Goal: Check status: Check status

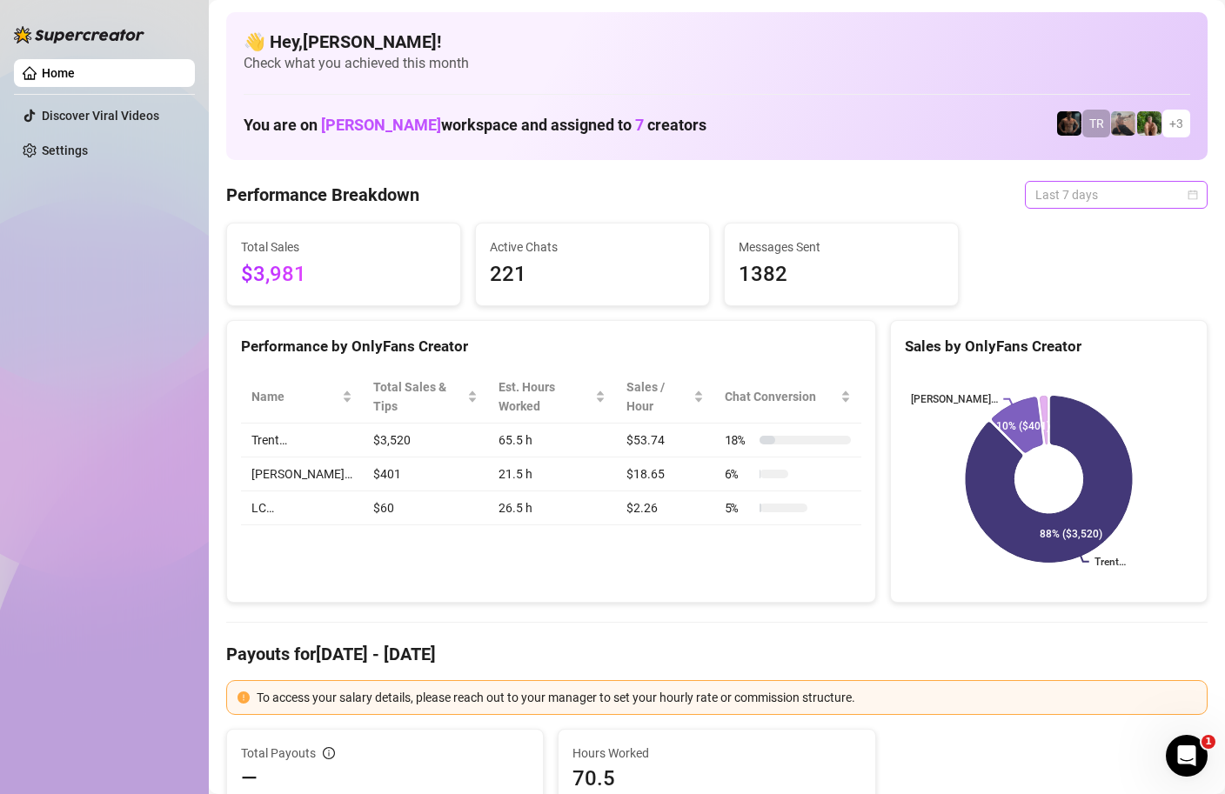
click at [1198, 195] on div "Last 7 days" at bounding box center [1116, 195] width 183 height 28
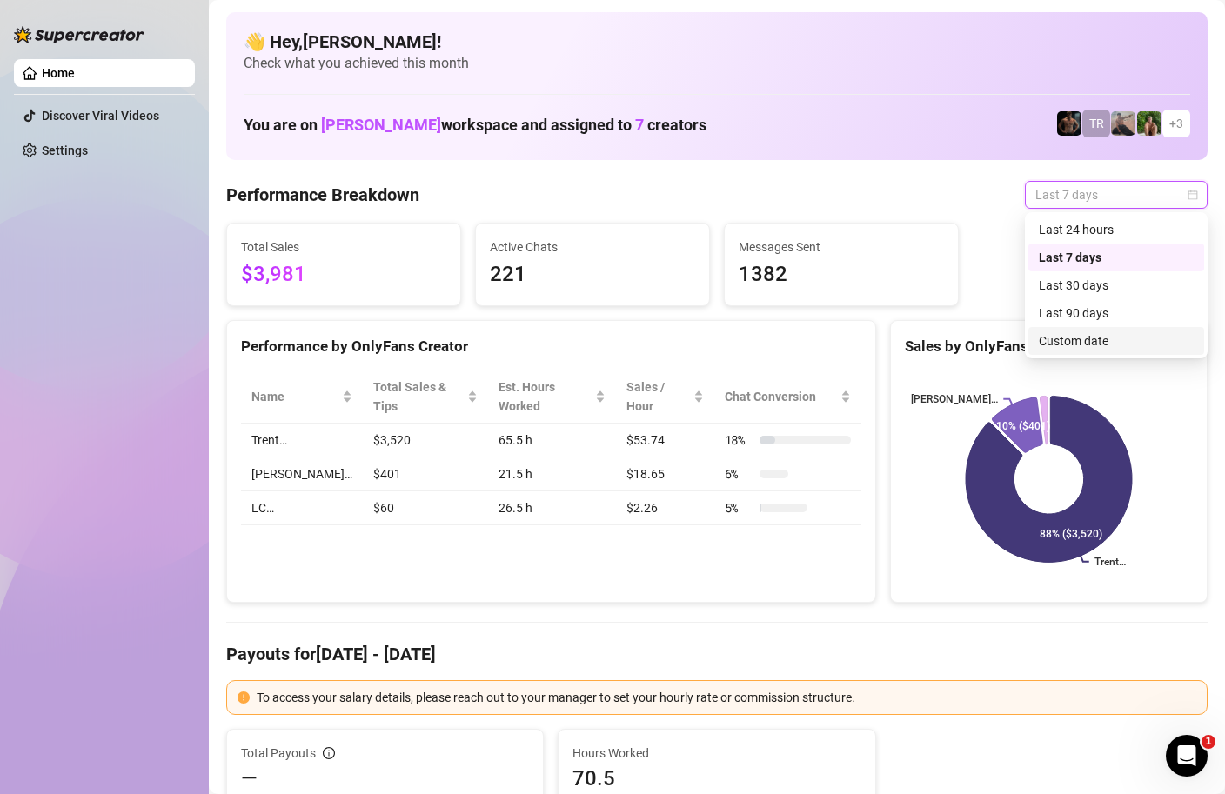
click at [1080, 336] on div "Custom date" at bounding box center [1116, 340] width 155 height 19
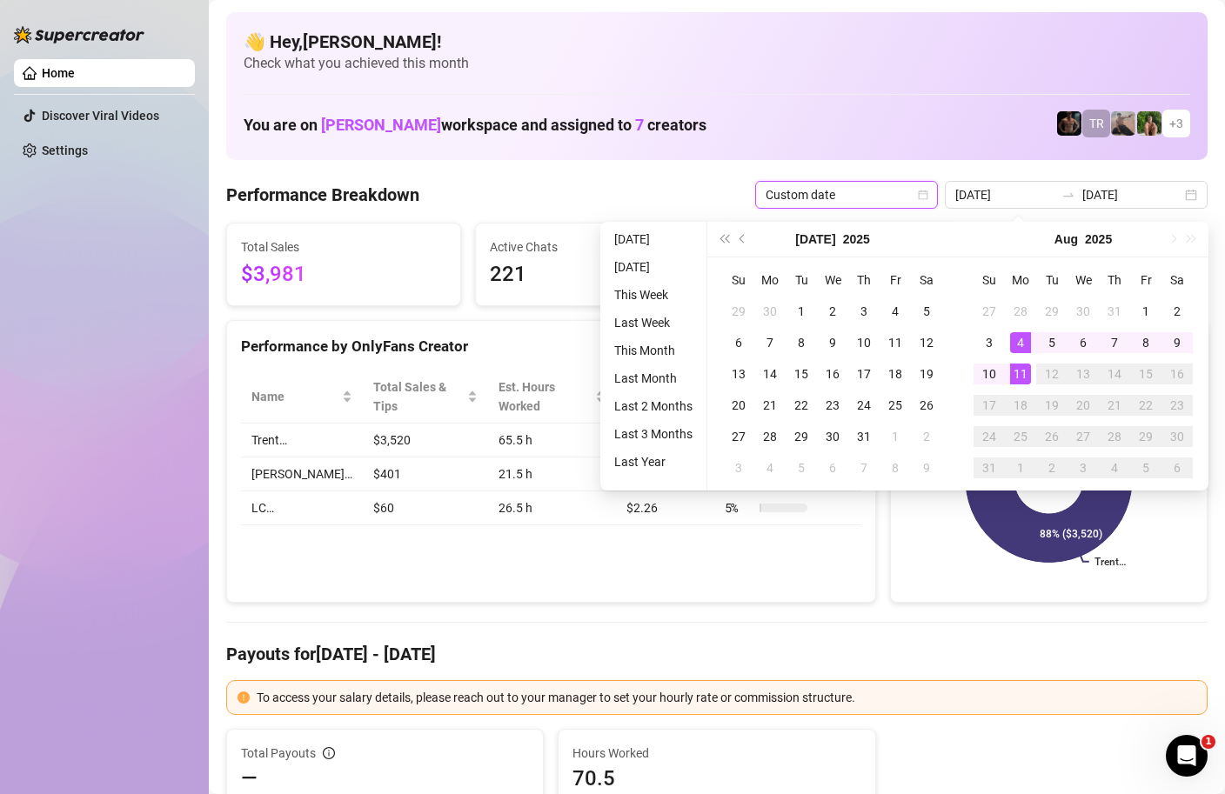
type input "[DATE]"
click at [1019, 371] on div "11" at bounding box center [1020, 374] width 21 height 21
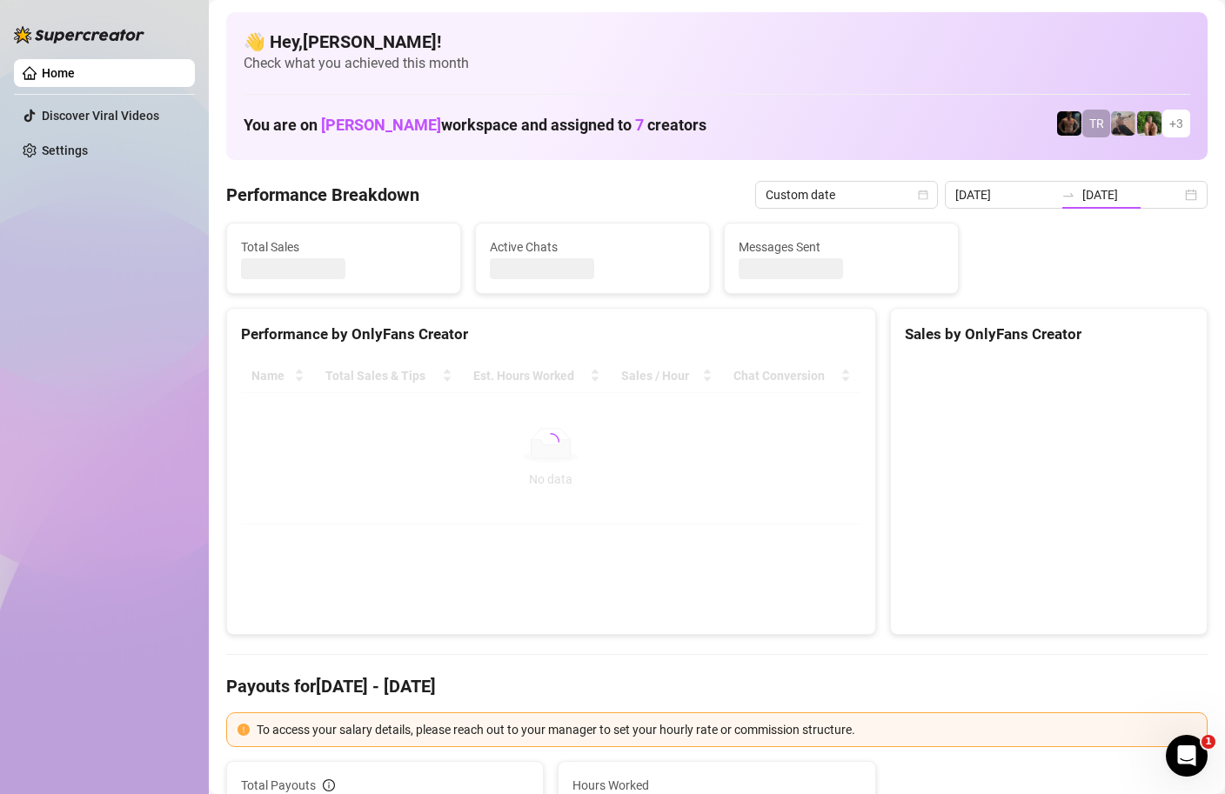
type input "[DATE]"
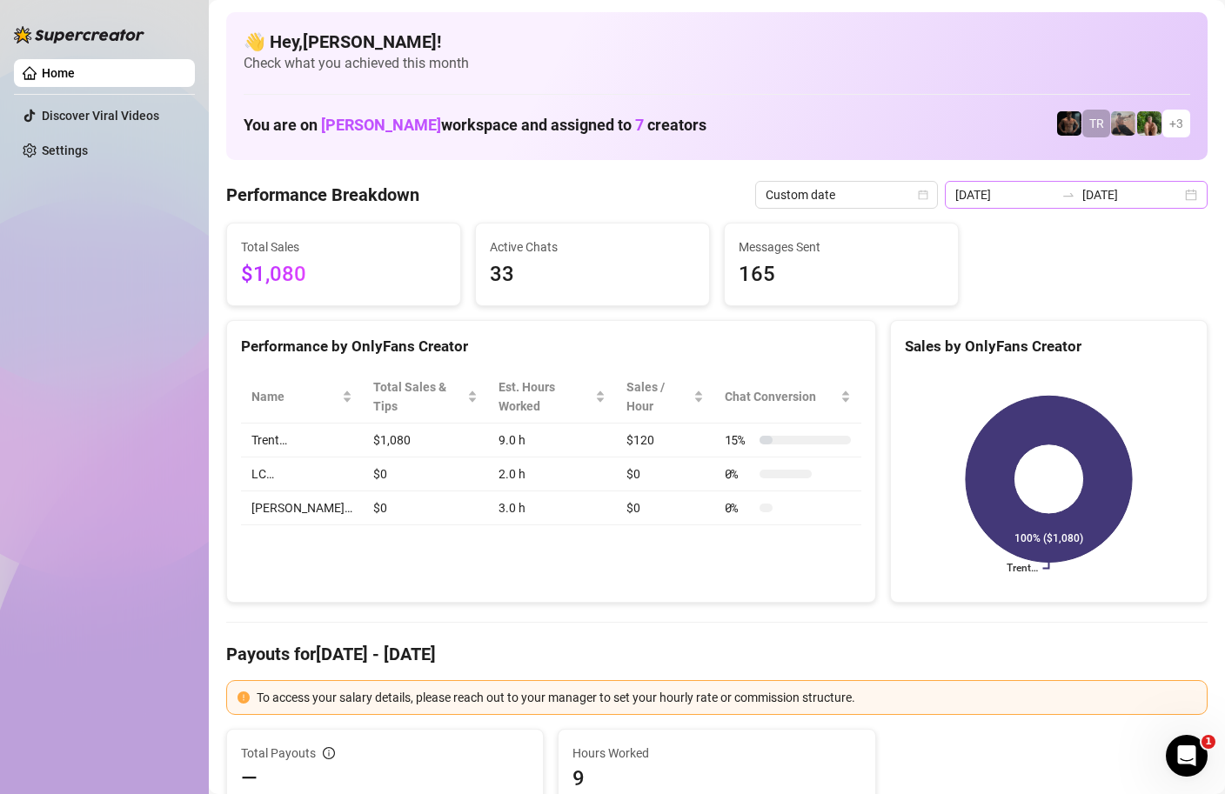
click at [1192, 198] on div "2025-08-11 2025-08-11" at bounding box center [1076, 195] width 263 height 28
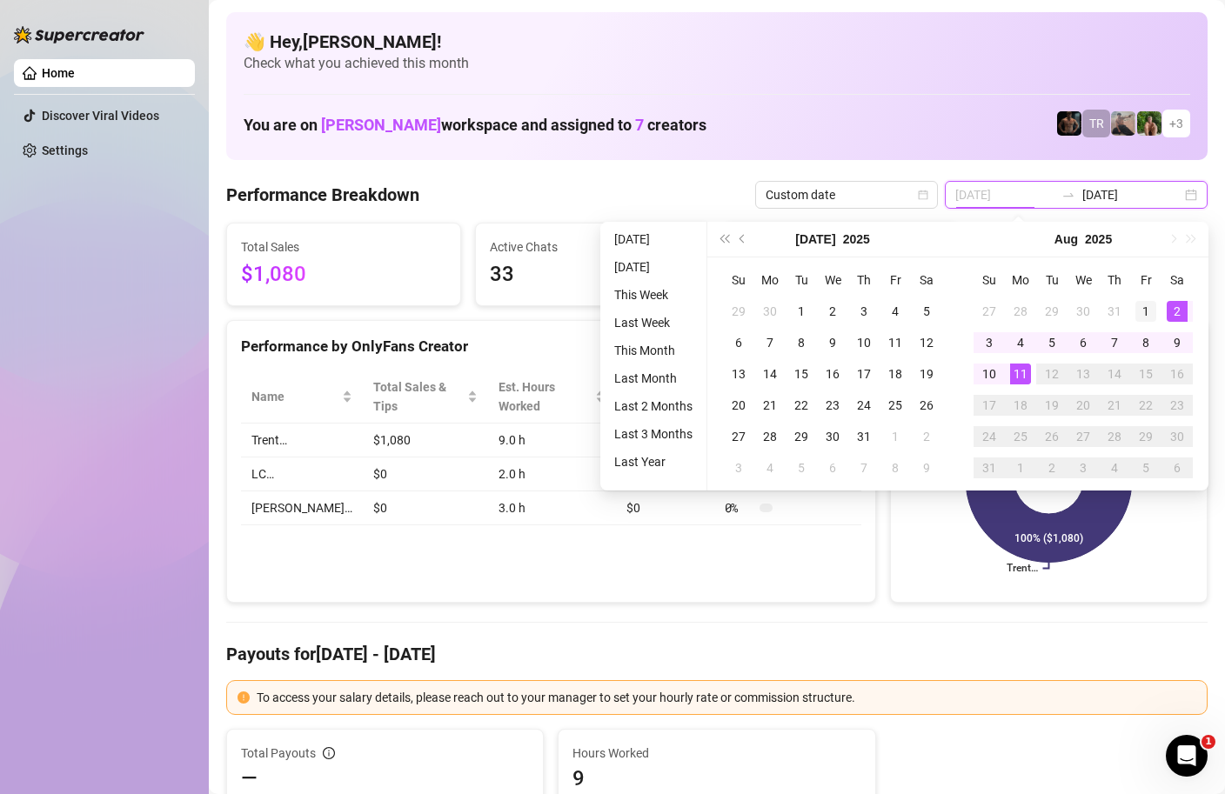
type input "2025-08-01"
click at [1141, 308] on div "1" at bounding box center [1145, 311] width 21 height 21
type input "[DATE]"
click at [1018, 375] on div "11" at bounding box center [1020, 374] width 21 height 21
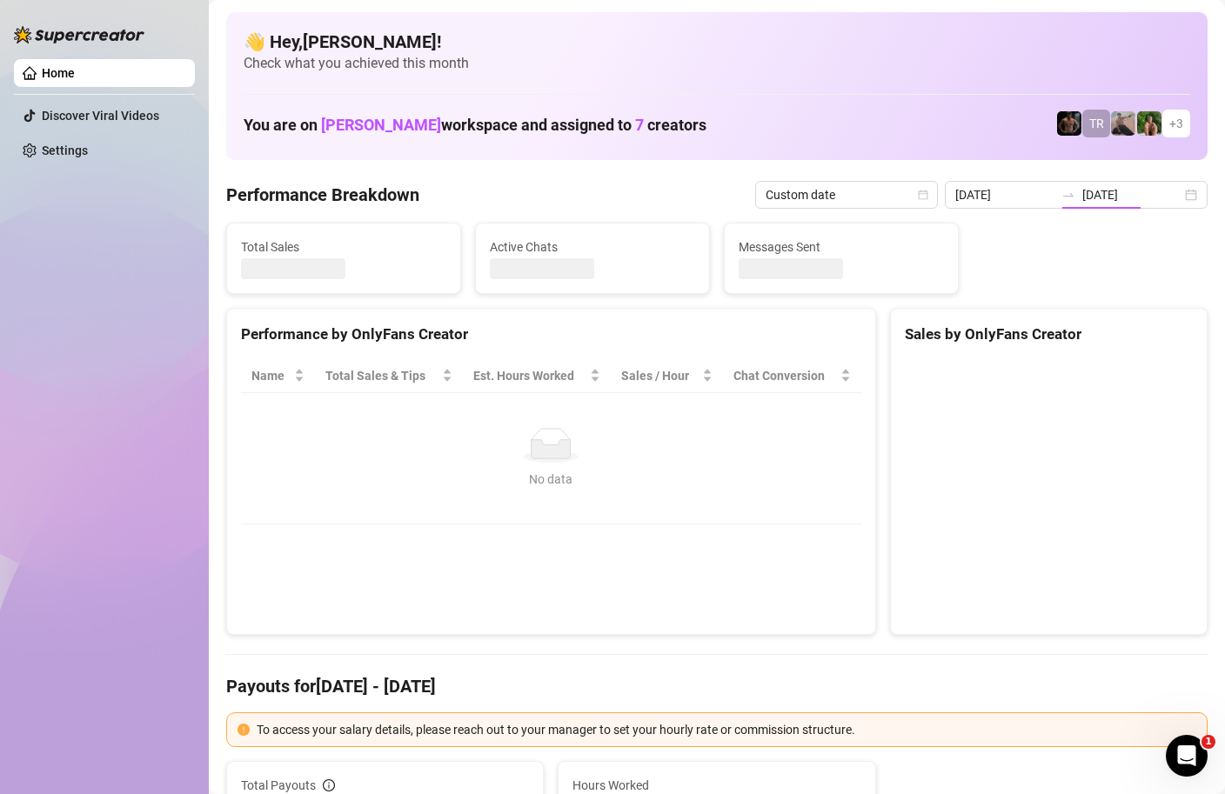
type input "2025-08-01"
